Goal: Navigation & Orientation: Understand site structure

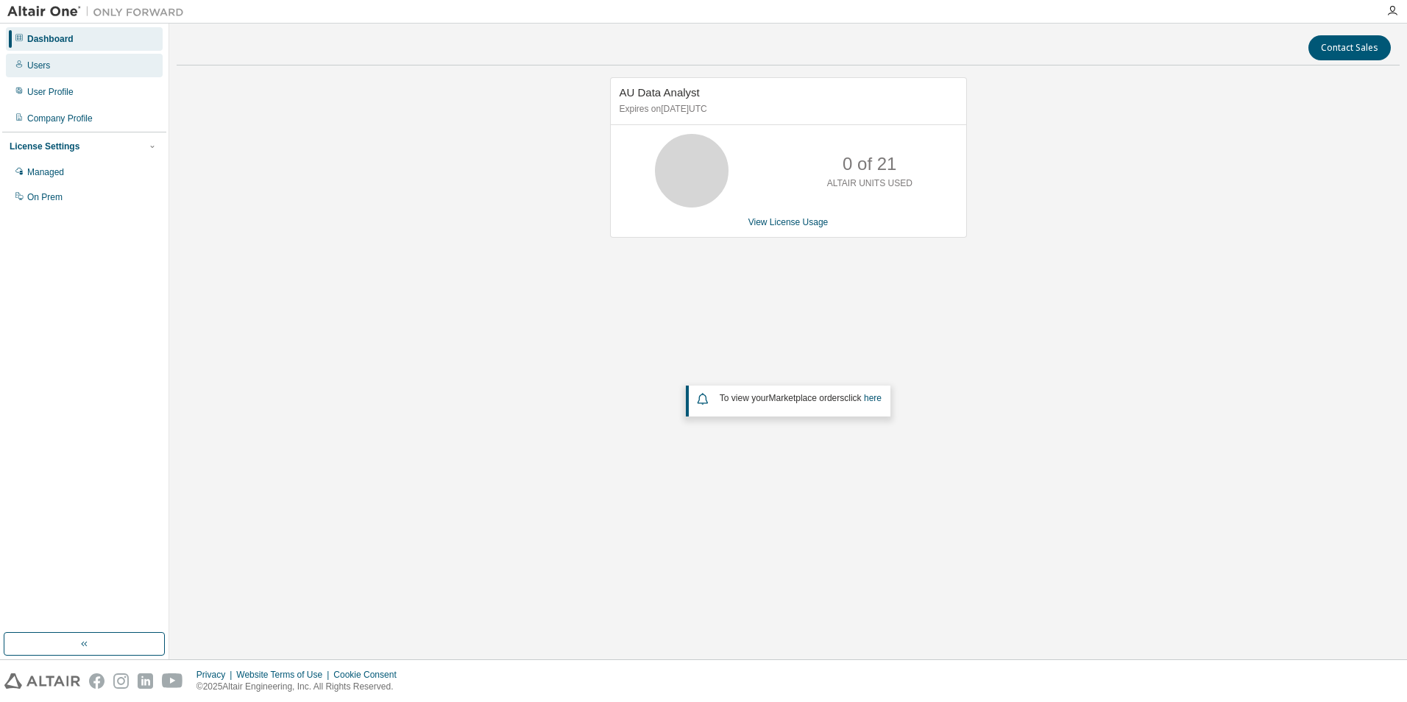
click at [52, 70] on div "Users" at bounding box center [84, 66] width 157 height 24
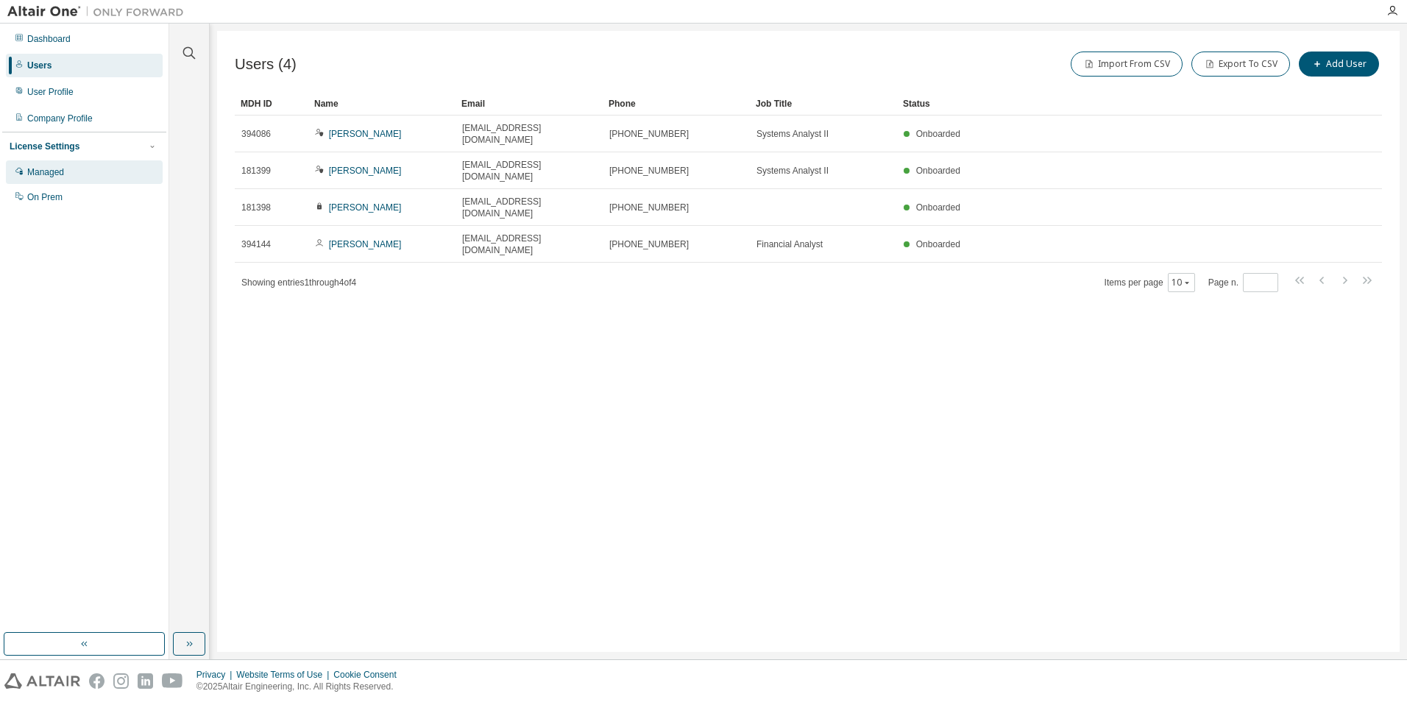
click at [50, 172] on div "Managed" at bounding box center [45, 172] width 37 height 12
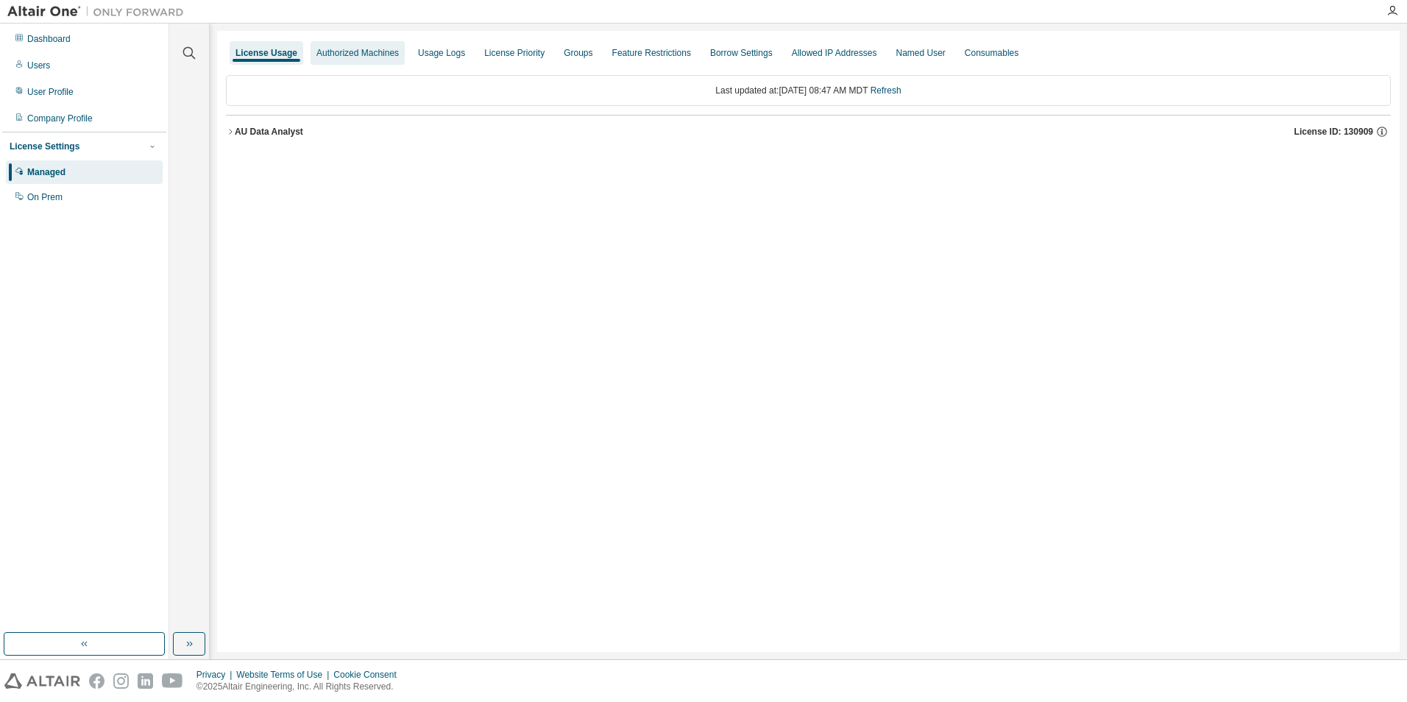
click at [336, 54] on div "Authorized Machines" at bounding box center [357, 53] width 82 height 12
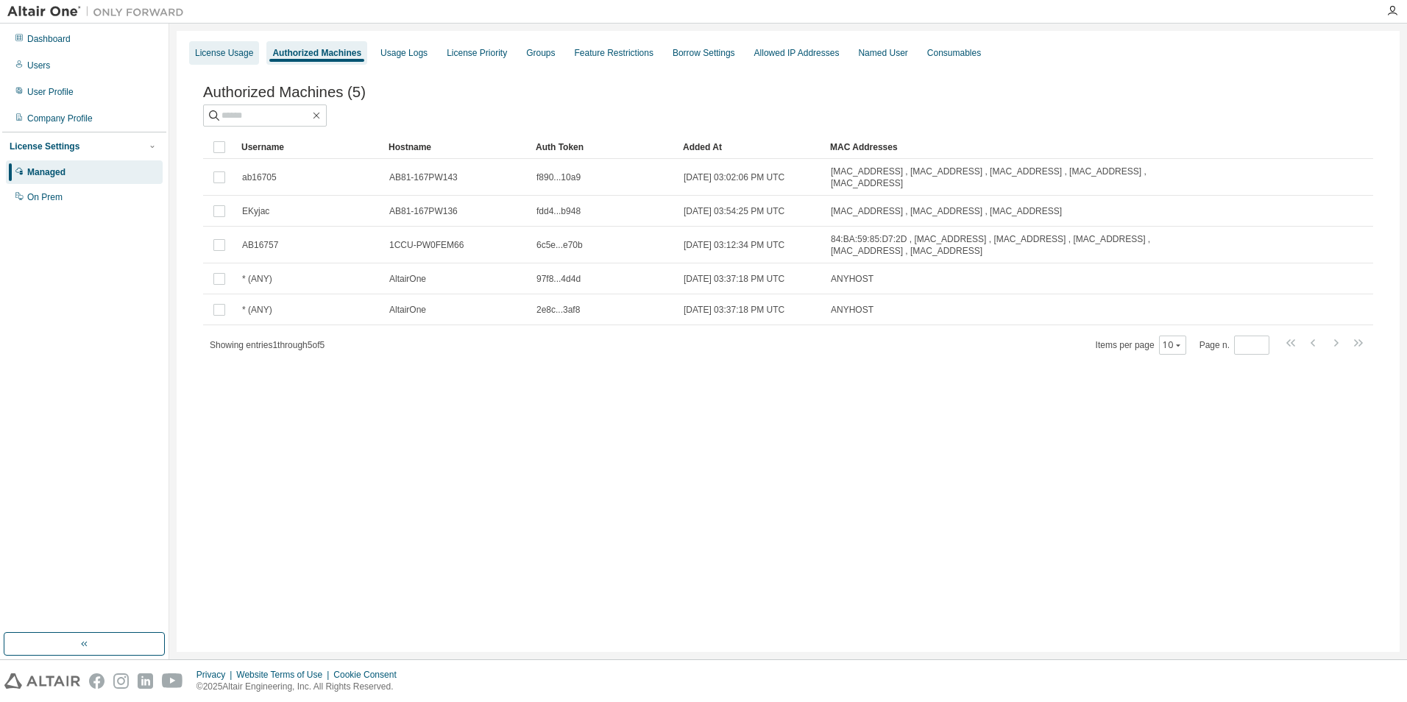
click at [234, 54] on div "License Usage" at bounding box center [224, 53] width 58 height 12
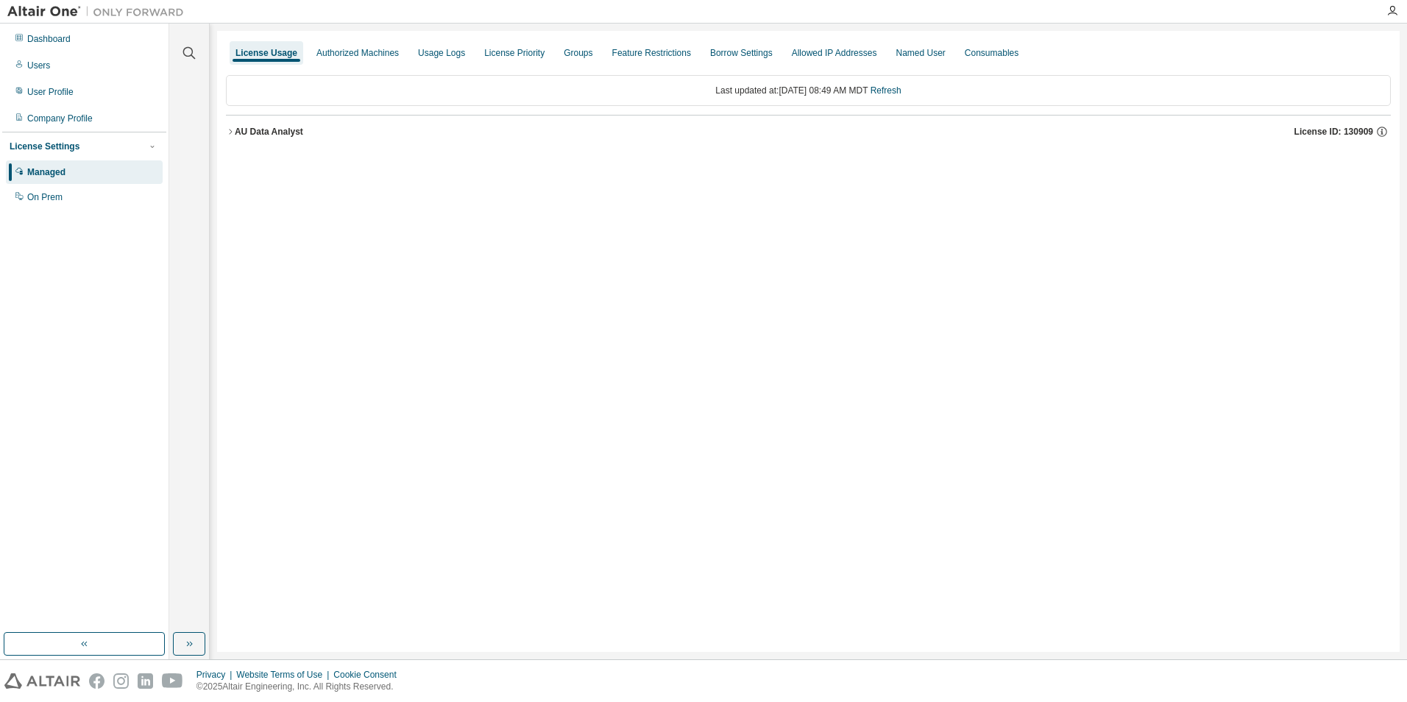
click at [228, 132] on icon "button" at bounding box center [230, 131] width 9 height 9
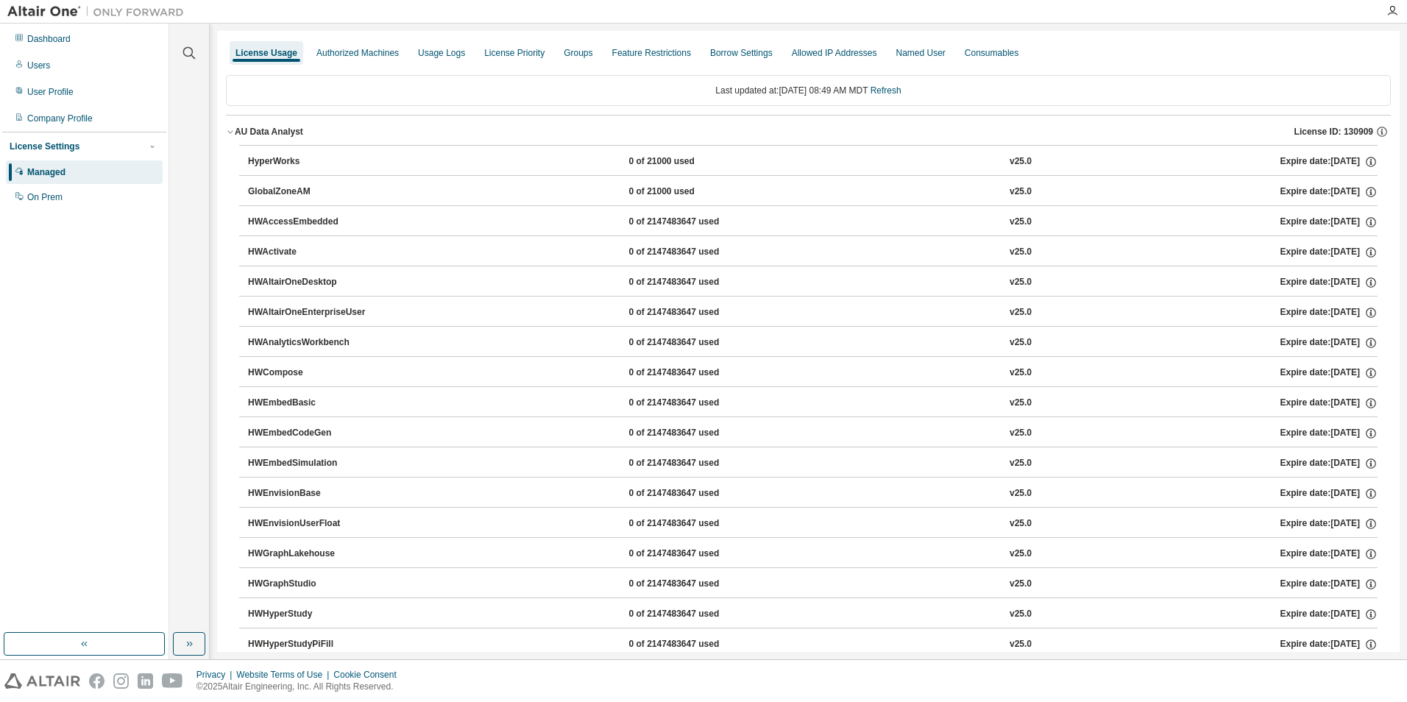
click at [227, 130] on icon "button" at bounding box center [230, 131] width 9 height 9
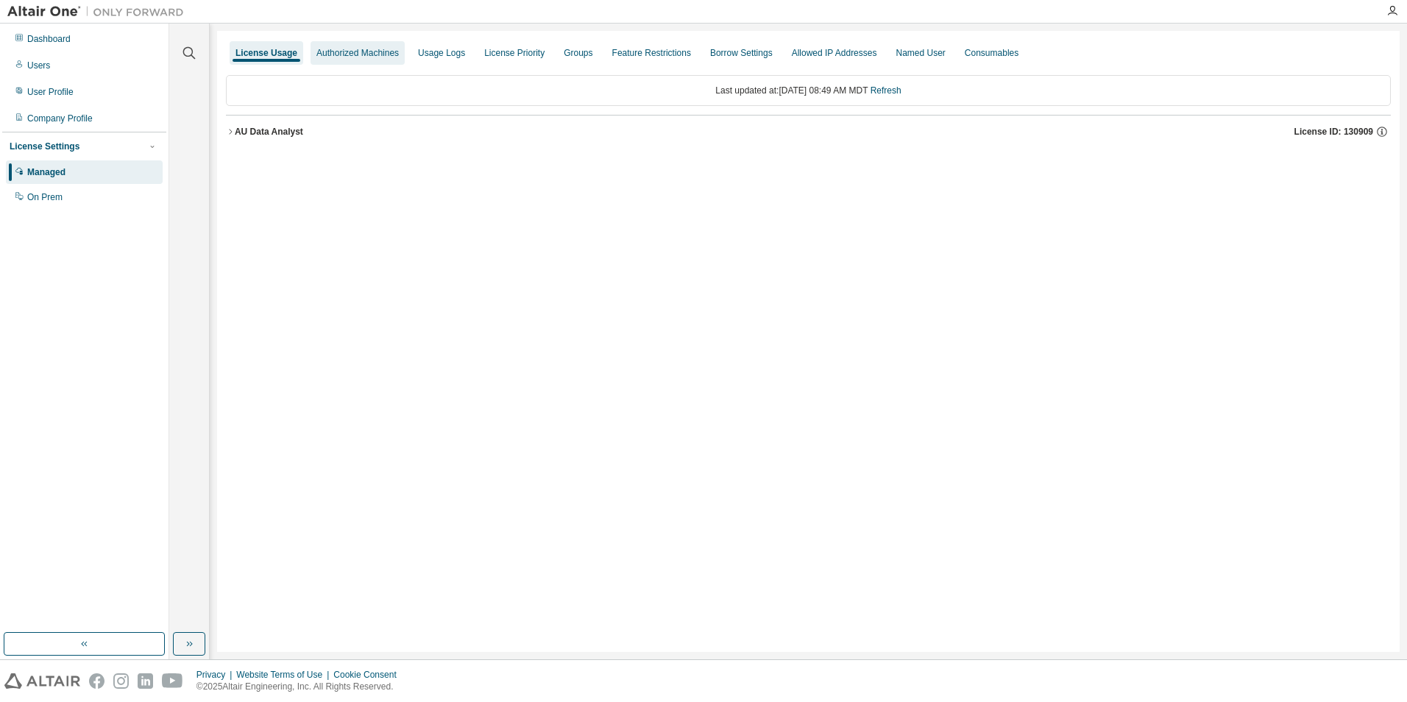
click at [355, 49] on div "Authorized Machines" at bounding box center [357, 53] width 82 height 12
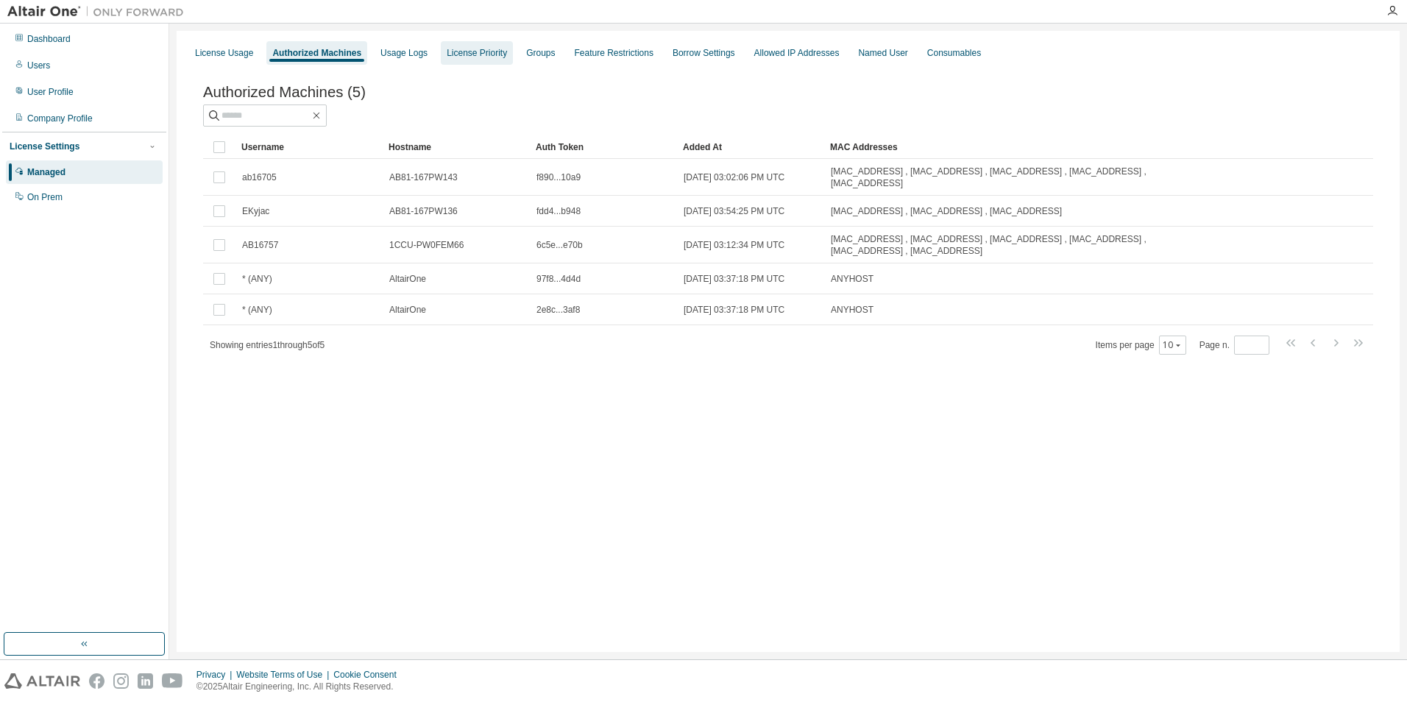
click at [483, 57] on div "License Priority" at bounding box center [477, 53] width 60 height 12
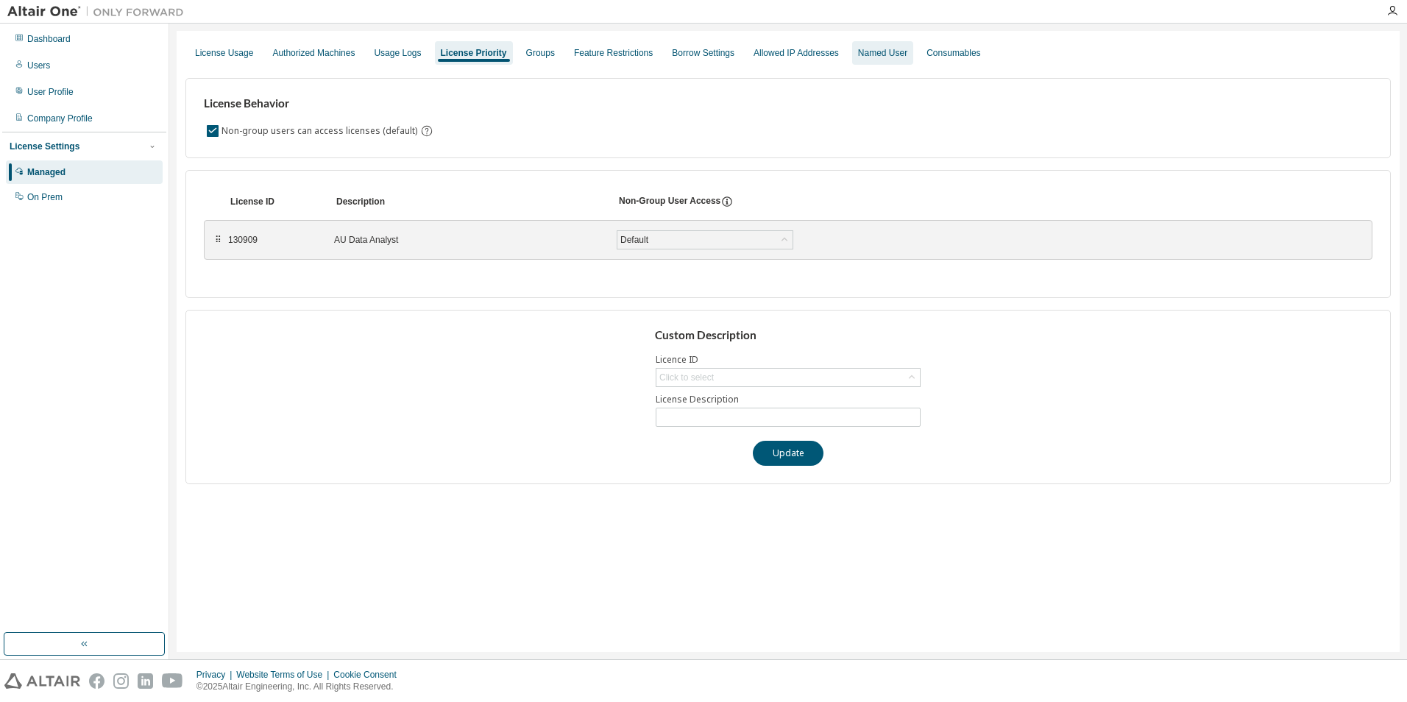
click at [858, 52] on div "Named User" at bounding box center [882, 53] width 49 height 12
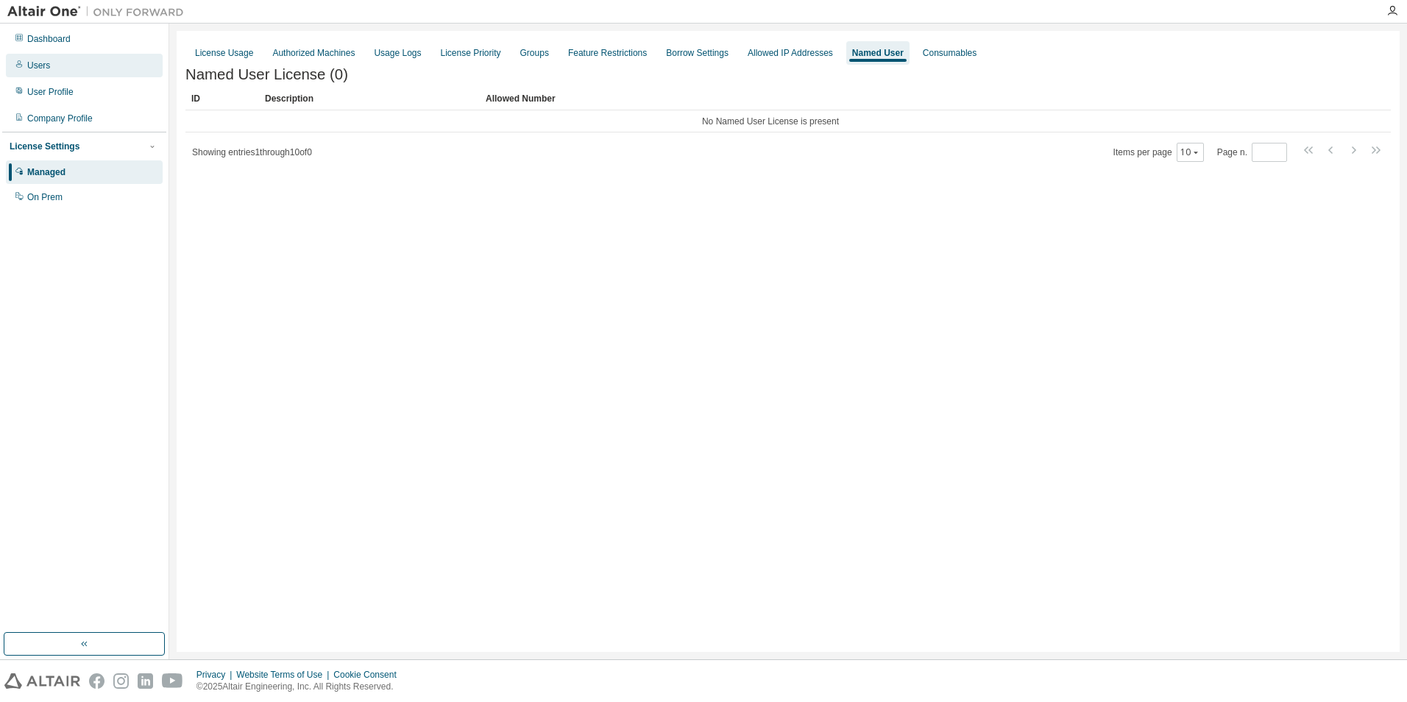
click at [53, 71] on div "Users" at bounding box center [84, 66] width 157 height 24
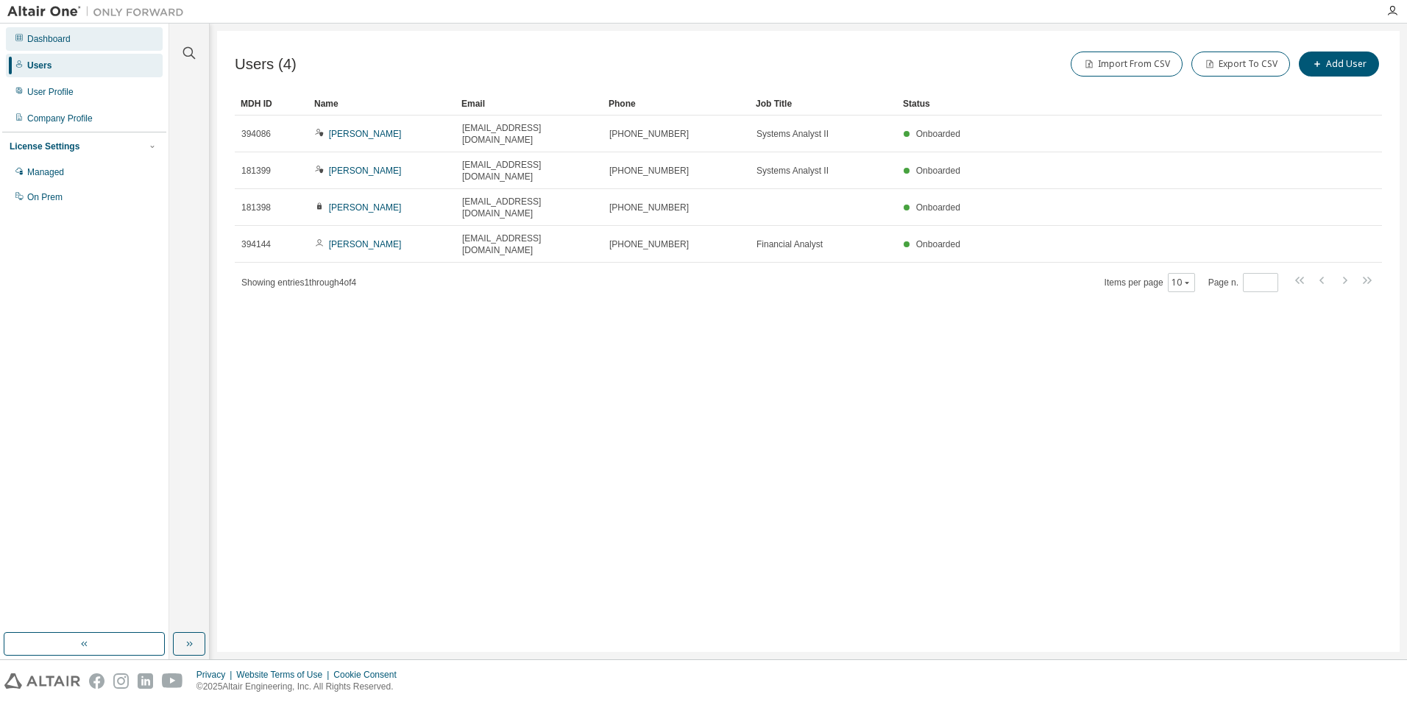
click at [49, 35] on div "Dashboard" at bounding box center [48, 39] width 43 height 12
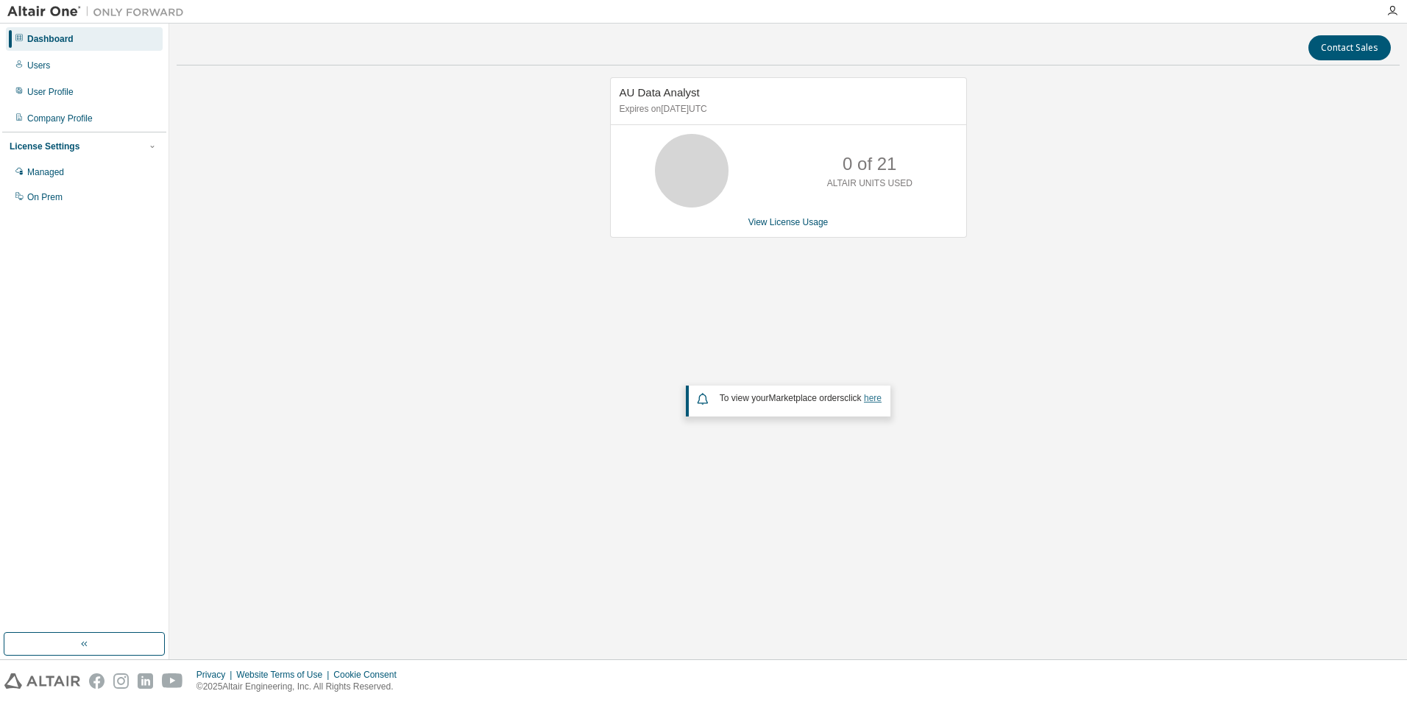
click at [874, 399] on link "here" at bounding box center [873, 398] width 18 height 10
